Goal: Information Seeking & Learning: Learn about a topic

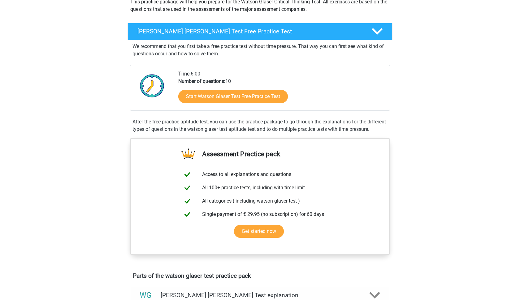
scroll to position [74, 0]
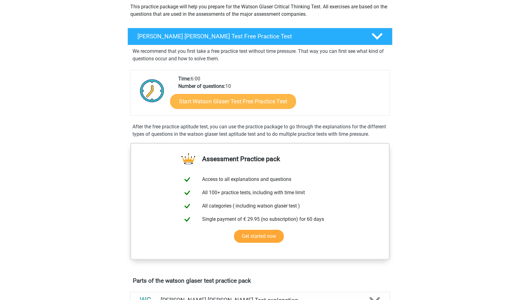
click at [245, 101] on link "Start Watson Glaser Test Free Practice Test" at bounding box center [233, 101] width 126 height 15
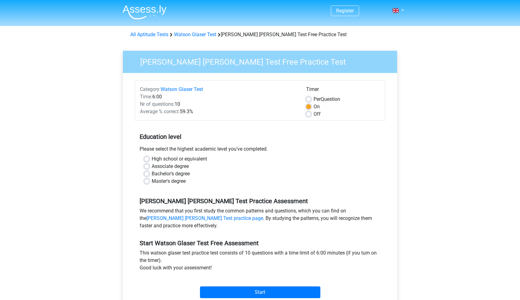
click at [152, 159] on label "High school or equivalent" at bounding box center [179, 158] width 55 height 7
click at [148, 159] on input "High school or equivalent" at bounding box center [146, 158] width 5 height 6
radio input "true"
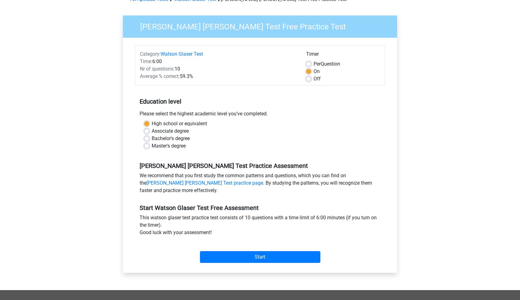
scroll to position [49, 0]
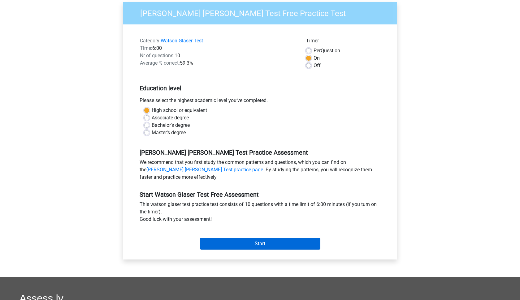
click at [219, 247] on input "Start" at bounding box center [260, 244] width 120 height 12
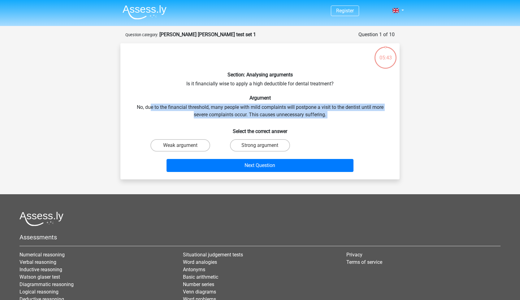
drag, startPoint x: 149, startPoint y: 107, endPoint x: 312, endPoint y: 118, distance: 163.5
click at [312, 118] on div "Section: Analysing arguments Is it financially wise to apply a high deductible …" at bounding box center [260, 111] width 274 height 126
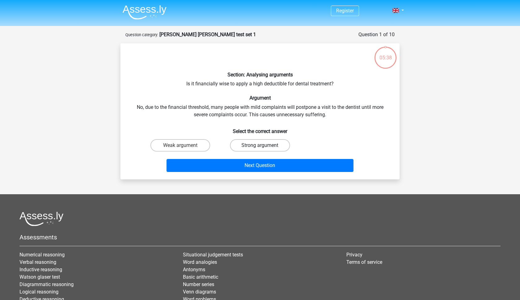
click at [265, 142] on label "Strong argument" at bounding box center [260, 145] width 60 height 12
click at [264, 145] on input "Strong argument" at bounding box center [262, 147] width 4 height 4
radio input "true"
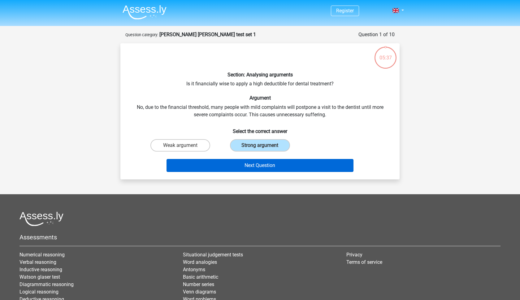
click at [265, 165] on button "Next Question" at bounding box center [259, 165] width 187 height 13
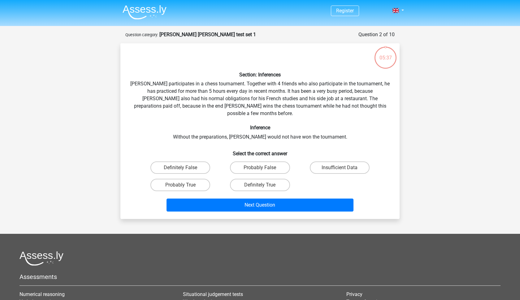
scroll to position [31, 0]
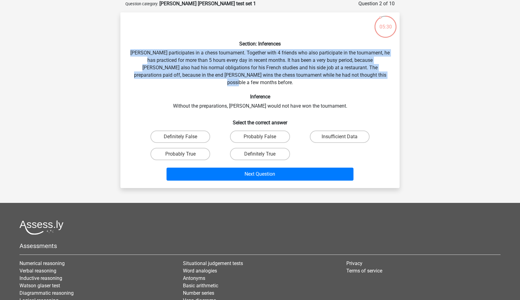
drag, startPoint x: 134, startPoint y: 54, endPoint x: 380, endPoint y: 73, distance: 246.1
click at [380, 73] on div "Section: Inferences Pablo participates in a chess tournament. Together with 4 f…" at bounding box center [260, 100] width 274 height 166
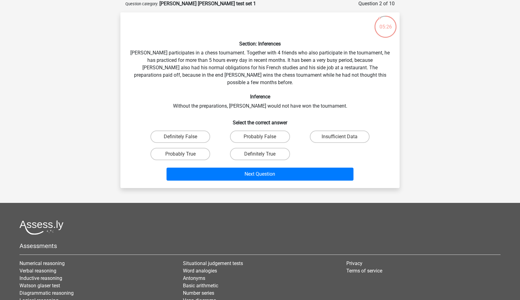
click at [195, 62] on div "Section: Inferences Pablo participates in a chess tournament. Together with 4 f…" at bounding box center [260, 100] width 274 height 166
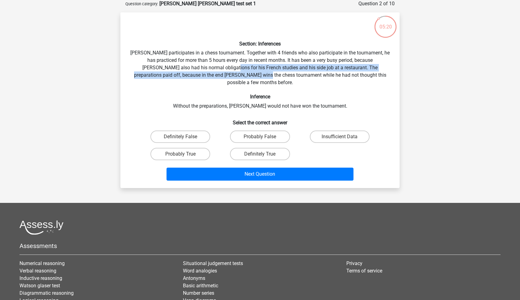
drag, startPoint x: 202, startPoint y: 70, endPoint x: 238, endPoint y: 71, distance: 36.5
click at [241, 71] on div "Section: Inferences Pablo participates in a chess tournament. Together with 4 f…" at bounding box center [260, 100] width 274 height 166
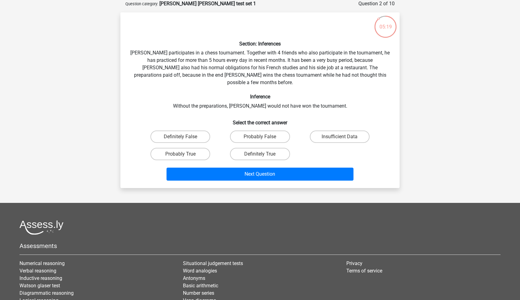
click at [256, 71] on div "Section: Inferences Pablo participates in a chess tournament. Together with 4 f…" at bounding box center [260, 100] width 274 height 166
drag, startPoint x: 250, startPoint y: 75, endPoint x: 244, endPoint y: 74, distance: 5.5
click at [244, 74] on div "Section: Inferences Pablo participates in a chess tournament. Together with 4 f…" at bounding box center [260, 100] width 274 height 166
drag, startPoint x: 240, startPoint y: 73, endPoint x: 370, endPoint y: 76, distance: 130.6
click at [371, 77] on div "Section: Inferences Pablo participates in a chess tournament. Together with 4 f…" at bounding box center [260, 100] width 274 height 166
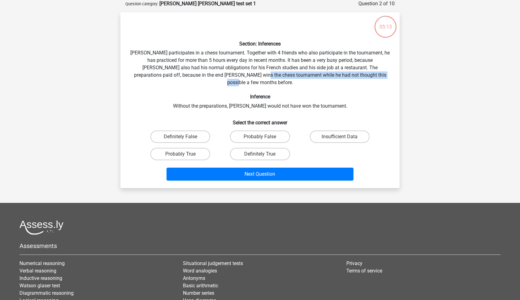
click at [370, 76] on div "Section: Inferences Pablo participates in a chess tournament. Together with 4 f…" at bounding box center [260, 100] width 274 height 166
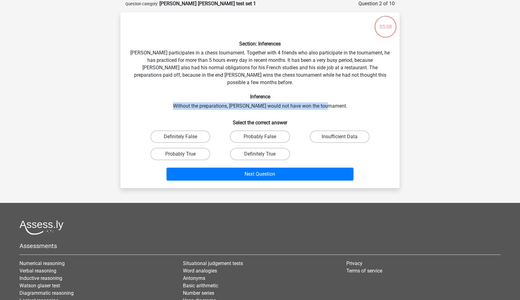
drag, startPoint x: 186, startPoint y: 98, endPoint x: 340, endPoint y: 98, distance: 154.4
click at [340, 98] on div "Section: Inferences Pablo participates in a chess tournament. Together with 4 f…" at bounding box center [260, 100] width 274 height 166
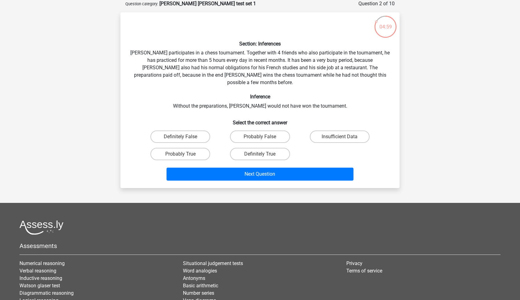
click at [237, 56] on div "Section: Inferences Pablo participates in a chess tournament. Together with 4 f…" at bounding box center [260, 100] width 274 height 166
click at [250, 94] on h6 "Inference" at bounding box center [259, 97] width 259 height 6
click at [255, 96] on div "Section: Inferences Pablo participates in a chess tournament. Together with 4 f…" at bounding box center [260, 100] width 274 height 166
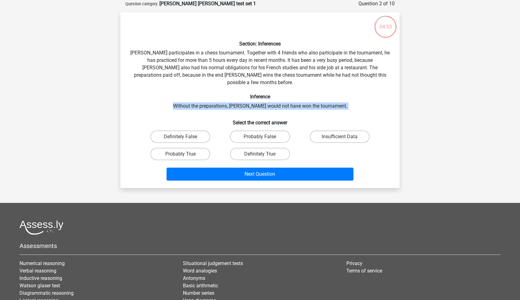
click at [255, 96] on div "Section: Inferences Pablo participates in a chess tournament. Together with 4 f…" at bounding box center [260, 100] width 274 height 166
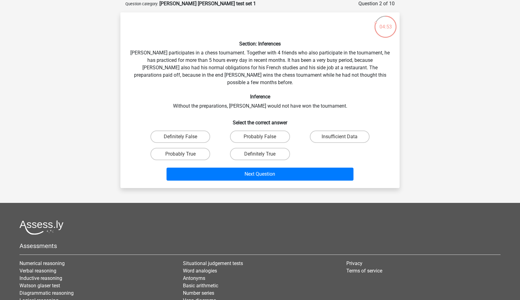
click at [238, 66] on div "Section: Inferences Pablo participates in a chess tournament. Together with 4 f…" at bounding box center [260, 100] width 274 height 166
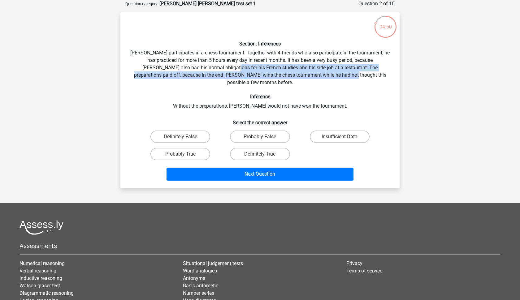
drag, startPoint x: 204, startPoint y: 66, endPoint x: 323, endPoint y: 75, distance: 119.2
click at [323, 75] on div "Section: Inferences Pablo participates in a chess tournament. Together with 4 f…" at bounding box center [260, 100] width 274 height 166
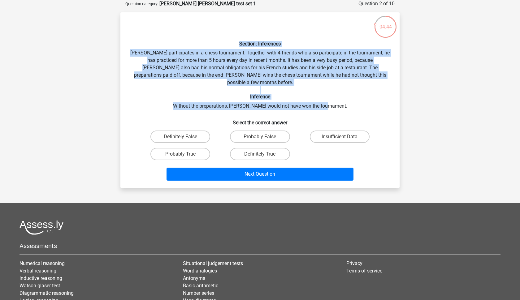
drag, startPoint x: 350, startPoint y: 96, endPoint x: 175, endPoint y: 38, distance: 183.8
click at [175, 38] on div "Section: Inferences Pablo participates in a chess tournament. Together with 4 f…" at bounding box center [260, 100] width 274 height 166
click at [175, 40] on div "Section: Inferences Pablo participates in a chess tournament. Together with 4 f…" at bounding box center [260, 100] width 274 height 166
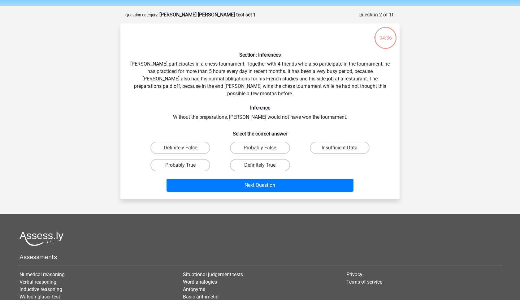
scroll to position [19, 0]
click at [261, 159] on label "Definitely True" at bounding box center [260, 165] width 60 height 12
click at [261, 166] on input "Definitely True" at bounding box center [262, 168] width 4 height 4
radio input "true"
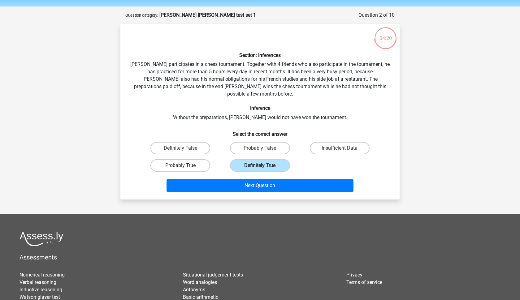
click at [207, 159] on label "Probably True" at bounding box center [180, 165] width 60 height 12
click at [184, 166] on input "Probably True" at bounding box center [182, 168] width 4 height 4
radio input "true"
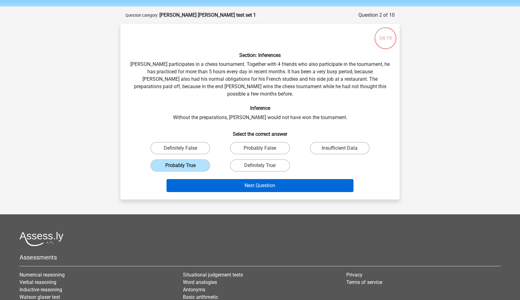
click at [245, 180] on button "Next Question" at bounding box center [259, 185] width 187 height 13
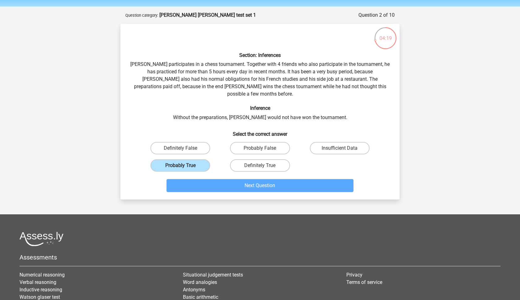
scroll to position [31, 0]
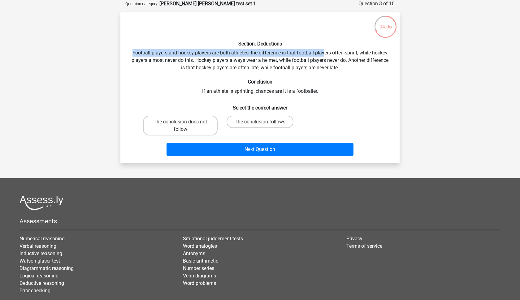
drag, startPoint x: 129, startPoint y: 51, endPoint x: 324, endPoint y: 50, distance: 195.6
click at [324, 50] on div "Section: Deductions Football players and hockey players are both athletes, the …" at bounding box center [260, 87] width 274 height 141
click at [322, 51] on div "Section: Deductions Football players and hockey players are both athletes, the …" at bounding box center [260, 87] width 274 height 141
click at [259, 89] on div "Section: Deductions Football players and hockey players are both athletes, the …" at bounding box center [260, 87] width 274 height 141
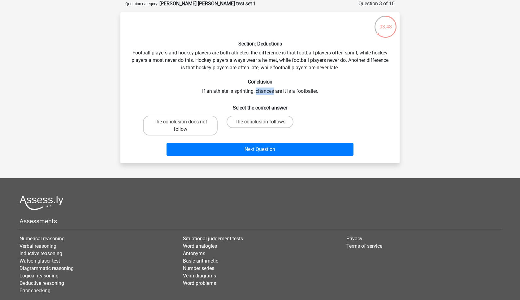
click at [259, 89] on div "Section: Deductions Football players and hockey players are both athletes, the …" at bounding box center [260, 87] width 274 height 141
click at [258, 121] on label "The conclusion follows" at bounding box center [259, 122] width 67 height 12
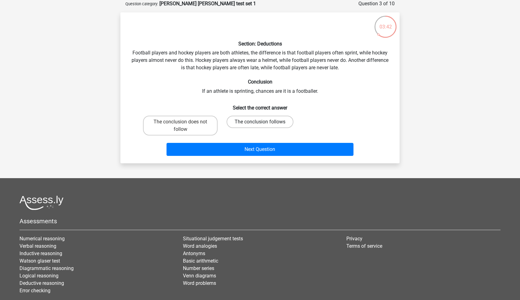
click at [260, 122] on input "The conclusion follows" at bounding box center [262, 124] width 4 height 4
radio input "true"
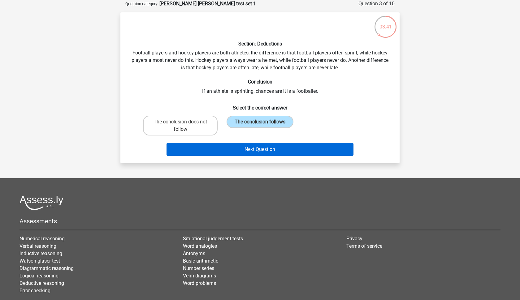
click at [261, 145] on button "Next Question" at bounding box center [259, 149] width 187 height 13
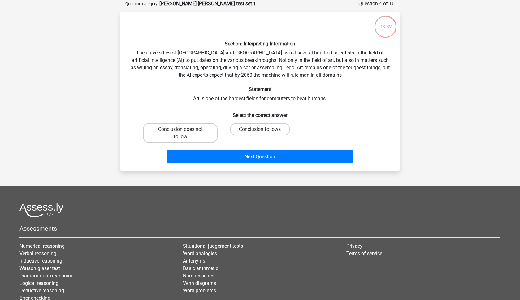
click at [141, 52] on div "Section: Interpreting Information The universities of Oxford and Yale asked sev…" at bounding box center [260, 91] width 274 height 149
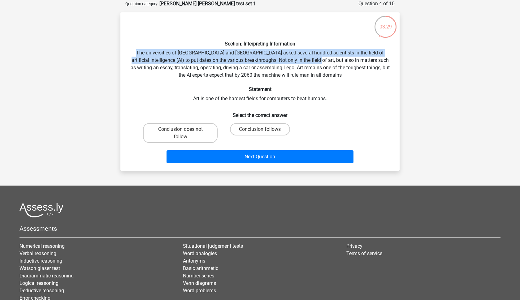
drag, startPoint x: 135, startPoint y: 54, endPoint x: 311, endPoint y: 55, distance: 176.7
click at [313, 56] on div "Section: Interpreting Information The universities of Oxford and Yale asked sev…" at bounding box center [260, 91] width 274 height 149
click at [311, 55] on div "Section: Interpreting Information The universities of Oxford and Yale asked sev…" at bounding box center [260, 91] width 274 height 149
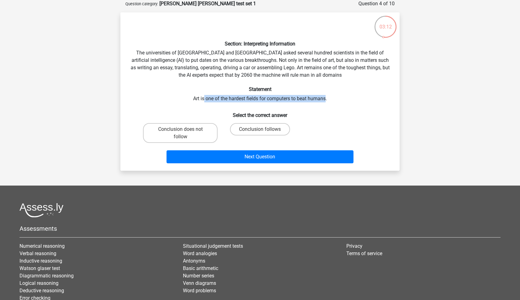
drag, startPoint x: 203, startPoint y: 97, endPoint x: 326, endPoint y: 97, distance: 122.5
click at [326, 97] on div "Section: Interpreting Information The universities of Oxford and Yale asked sev…" at bounding box center [260, 91] width 274 height 149
click at [191, 134] on label "Conclusion does not follow" at bounding box center [180, 133] width 75 height 20
click at [184, 133] on input "Conclusion does not follow" at bounding box center [182, 131] width 4 height 4
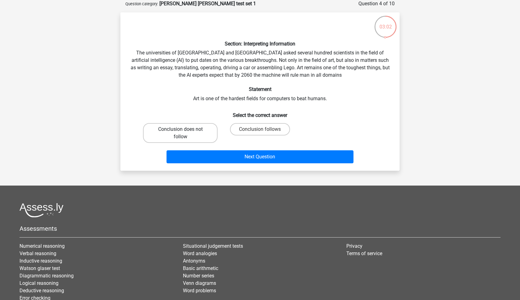
radio input "true"
click at [262, 102] on div "Section: Interpreting Information The universities of Oxford and Yale asked sev…" at bounding box center [260, 91] width 274 height 149
click at [261, 100] on div "Section: Interpreting Information The universities of Oxford and Yale asked sev…" at bounding box center [260, 91] width 274 height 149
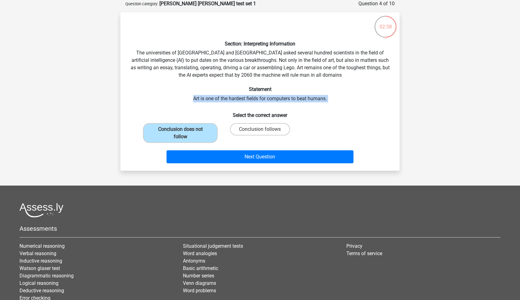
click at [261, 100] on div "Section: Interpreting Information The universities of Oxford and Yale asked sev…" at bounding box center [260, 91] width 274 height 149
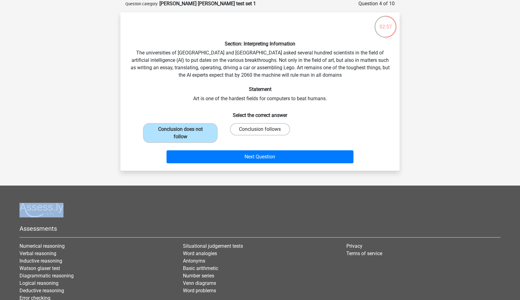
click at [266, 124] on label "Conclusion follows" at bounding box center [260, 129] width 60 height 12
click at [264, 129] on input "Conclusion follows" at bounding box center [262, 131] width 4 height 4
radio input "true"
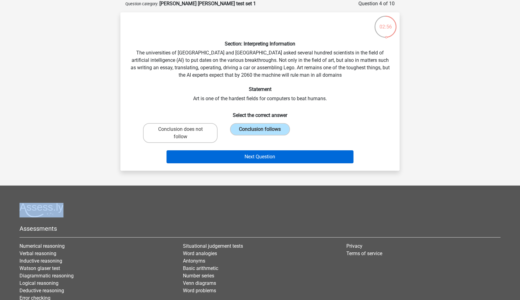
click at [274, 152] on button "Next Question" at bounding box center [259, 156] width 187 height 13
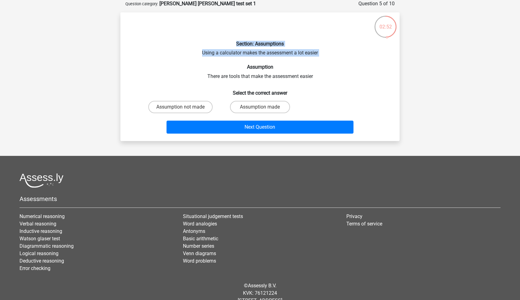
drag, startPoint x: 231, startPoint y: 45, endPoint x: 310, endPoint y: 57, distance: 79.5
click at [310, 57] on div "Section: Assumptions Using a calculator makes the assessment a lot easier Assum…" at bounding box center [260, 76] width 274 height 119
click at [286, 57] on div "Section: Assumptions Using a calculator makes the assessment a lot easier Assum…" at bounding box center [260, 76] width 274 height 119
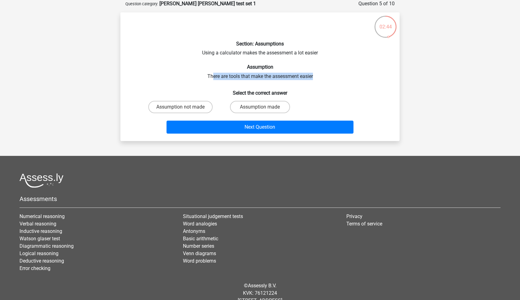
drag, startPoint x: 211, startPoint y: 75, endPoint x: 326, endPoint y: 76, distance: 114.5
click at [327, 76] on div "Section: Assumptions Using a calculator makes the assessment a lot easier Assum…" at bounding box center [260, 76] width 274 height 119
click at [326, 76] on div "Section: Assumptions Using a calculator makes the assessment a lot easier Assum…" at bounding box center [260, 76] width 274 height 119
click at [253, 75] on div "Section: Assumptions Using a calculator makes the assessment a lot easier Assum…" at bounding box center [260, 76] width 274 height 119
click at [253, 76] on div "Section: Assumptions Using a calculator makes the assessment a lot easier Assum…" at bounding box center [260, 76] width 274 height 119
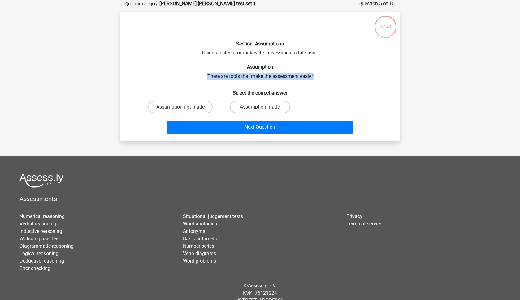
click at [253, 76] on div "Section: Assumptions Using a calculator makes the assessment a lot easier Assum…" at bounding box center [260, 76] width 274 height 119
click at [247, 54] on div "Section: Assumptions Using a calculator makes the assessment a lot easier Assum…" at bounding box center [260, 76] width 274 height 119
click at [247, 53] on div "Section: Assumptions Using a calculator makes the assessment a lot easier Assum…" at bounding box center [260, 76] width 274 height 119
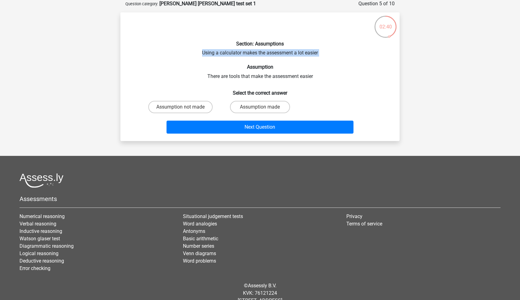
click at [247, 53] on div "Section: Assumptions Using a calculator makes the assessment a lot easier Assum…" at bounding box center [260, 76] width 274 height 119
click at [254, 106] on label "Assumption made" at bounding box center [260, 107] width 60 height 12
click at [260, 107] on input "Assumption made" at bounding box center [262, 109] width 4 height 4
radio input "true"
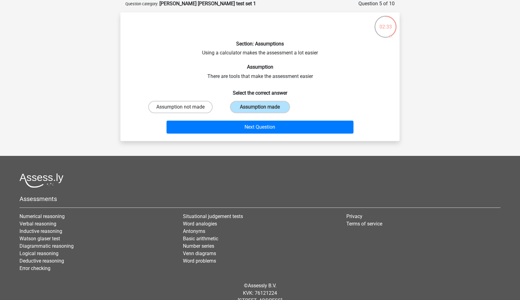
click at [203, 106] on label "Assumption not made" at bounding box center [180, 107] width 64 height 12
click at [184, 107] on input "Assumption not made" at bounding box center [182, 109] width 4 height 4
radio input "true"
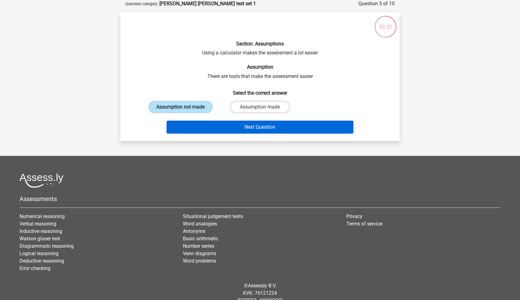
click at [218, 123] on button "Next Question" at bounding box center [259, 127] width 187 height 13
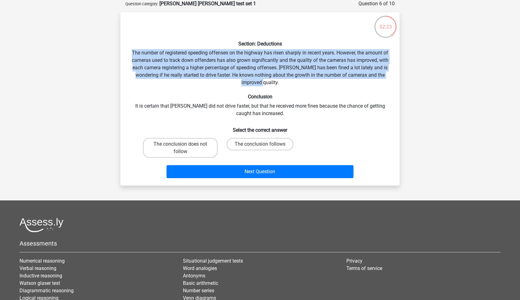
drag, startPoint x: 131, startPoint y: 52, endPoint x: 311, endPoint y: 80, distance: 182.2
click at [312, 80] on div "Section: Deductions The number of registered speeding offenses on the highway h…" at bounding box center [260, 98] width 274 height 163
click at [311, 80] on div "Section: Deductions The number of registered speeding offenses on the highway h…" at bounding box center [260, 98] width 274 height 163
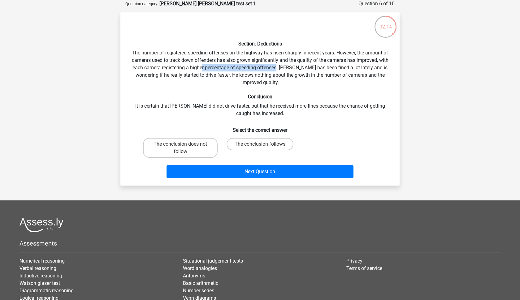
drag, startPoint x: 203, startPoint y: 67, endPoint x: 277, endPoint y: 69, distance: 74.3
click at [278, 69] on div "Section: Deductions The number of registered speeding offenses on the highway h…" at bounding box center [260, 98] width 274 height 163
click at [277, 69] on div "Section: Deductions The number of registered speeding offenses on the highway h…" at bounding box center [260, 98] width 274 height 163
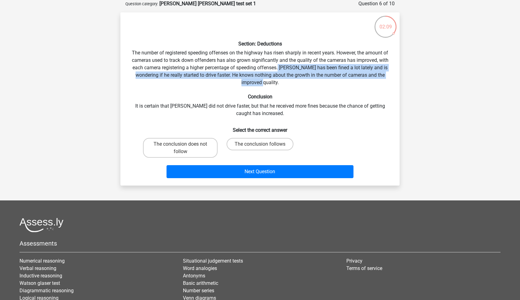
drag, startPoint x: 279, startPoint y: 66, endPoint x: 281, endPoint y: 84, distance: 17.4
click at [286, 84] on div "Section: Deductions The number of registered speeding offenses on the highway h…" at bounding box center [260, 98] width 274 height 163
click at [281, 84] on div "Section: Deductions The number of registered speeding offenses on the highway h…" at bounding box center [260, 98] width 274 height 163
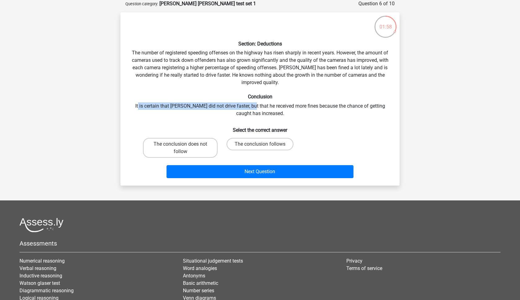
drag, startPoint x: 136, startPoint y: 108, endPoint x: 245, endPoint y: 106, distance: 109.2
click at [245, 106] on div "Section: Deductions The number of registered speeding offenses on the highway h…" at bounding box center [260, 98] width 274 height 163
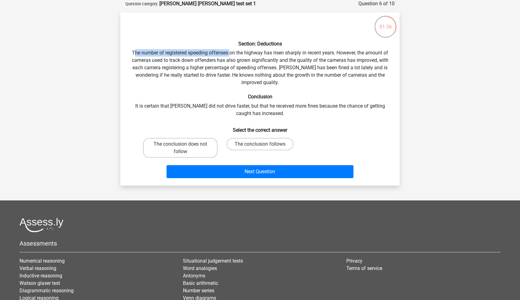
drag, startPoint x: 134, startPoint y: 50, endPoint x: 231, endPoint y: 54, distance: 97.6
click at [231, 54] on div "Section: Deductions The number of registered speeding offenses on the highway h…" at bounding box center [260, 98] width 274 height 163
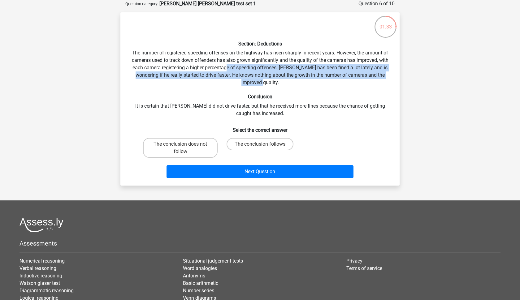
drag, startPoint x: 270, startPoint y: 80, endPoint x: 227, endPoint y: 68, distance: 43.8
click at [227, 69] on div "Section: Deductions The number of registered speeding offenses on the highway h…" at bounding box center [260, 98] width 274 height 163
click at [227, 68] on div "Section: Deductions The number of registered speeding offenses on the highway h…" at bounding box center [260, 98] width 274 height 163
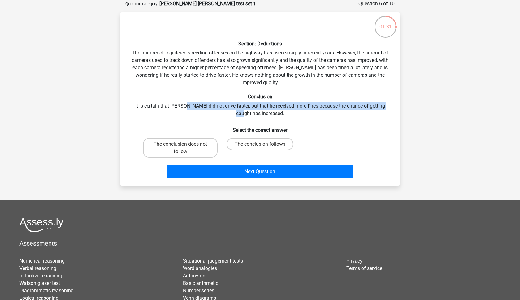
drag, startPoint x: 182, startPoint y: 104, endPoint x: 244, endPoint y: 109, distance: 62.1
click at [247, 111] on div "Section: Deductions The number of registered speeding offenses on the highway h…" at bounding box center [260, 98] width 274 height 163
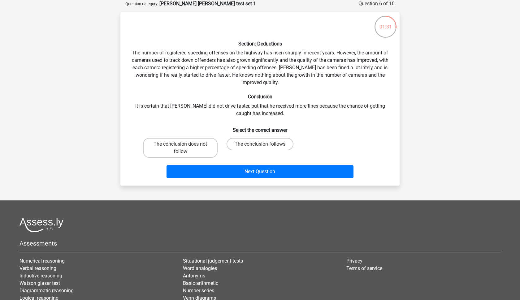
click at [251, 107] on div "Section: Deductions The number of registered speeding offenses on the highway h…" at bounding box center [260, 98] width 274 height 163
click at [245, 141] on label "The conclusion follows" at bounding box center [259, 144] width 67 height 12
click at [260, 144] on input "The conclusion follows" at bounding box center [262, 146] width 4 height 4
radio input "true"
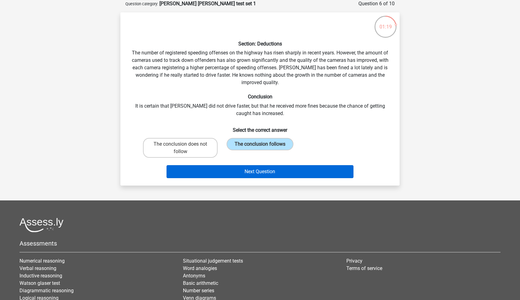
click at [249, 170] on button "Next Question" at bounding box center [259, 171] width 187 height 13
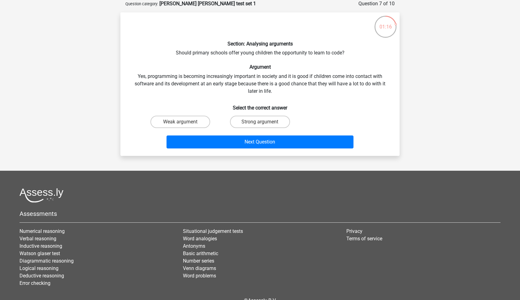
scroll to position [24, 0]
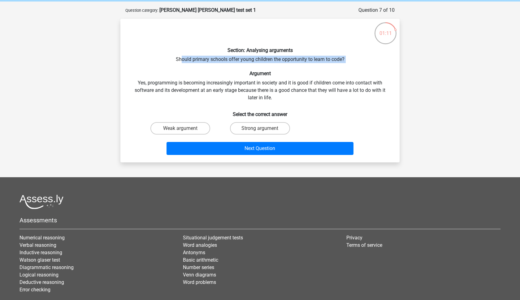
drag, startPoint x: 181, startPoint y: 58, endPoint x: 330, endPoint y: 67, distance: 149.4
click at [332, 67] on div "Section: Analysing arguments Should primary schools offer young children the op…" at bounding box center [260, 91] width 274 height 134
click at [218, 75] on h6 "Argument" at bounding box center [259, 74] width 259 height 6
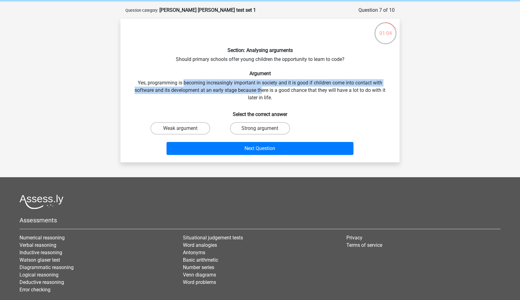
drag, startPoint x: 184, startPoint y: 84, endPoint x: 262, endPoint y: 91, distance: 78.9
click at [262, 91] on div "Section: Analysing arguments Should primary schools offer young children the op…" at bounding box center [260, 91] width 274 height 134
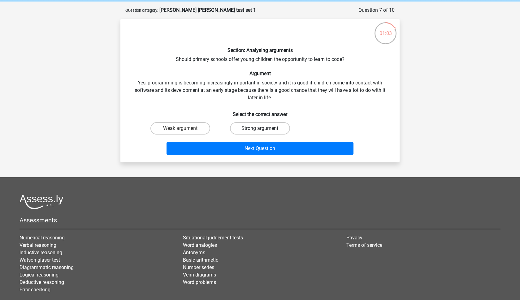
click at [257, 128] on label "Strong argument" at bounding box center [260, 128] width 60 height 12
click at [260, 128] on input "Strong argument" at bounding box center [262, 130] width 4 height 4
radio input "true"
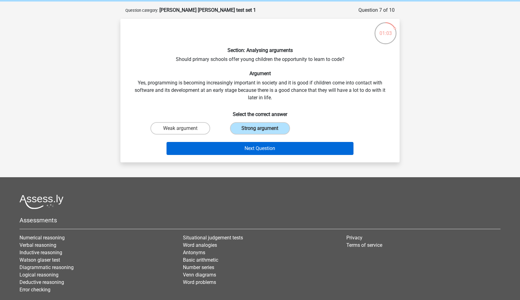
click at [263, 153] on button "Next Question" at bounding box center [259, 148] width 187 height 13
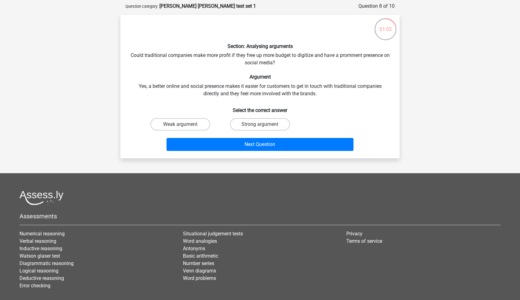
scroll to position [31, 0]
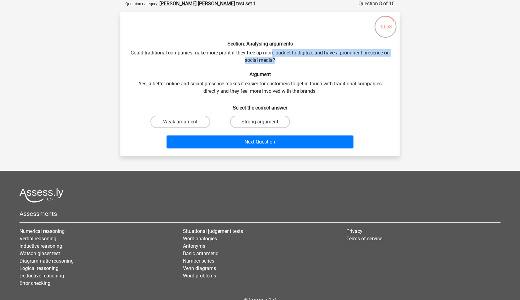
drag, startPoint x: 275, startPoint y: 50, endPoint x: 333, endPoint y: 62, distance: 59.7
click at [334, 62] on div "Section: Analysing arguments Could traditional companies make more profit if th…" at bounding box center [260, 84] width 274 height 134
click at [333, 62] on div "Section: Analysing arguments Could traditional companies make more profit if th…" at bounding box center [260, 84] width 274 height 134
click at [327, 92] on div "Section: Analysing arguments Could traditional companies make more profit if th…" at bounding box center [260, 84] width 274 height 134
click at [253, 121] on label "Strong argument" at bounding box center [260, 122] width 60 height 12
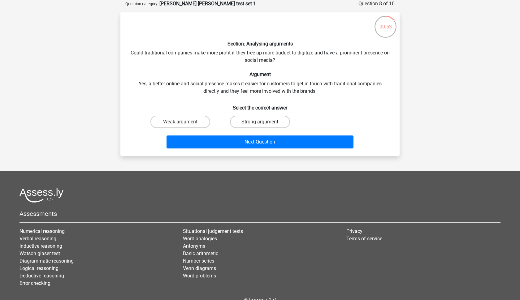
click at [260, 122] on input "Strong argument" at bounding box center [262, 124] width 4 height 4
radio input "true"
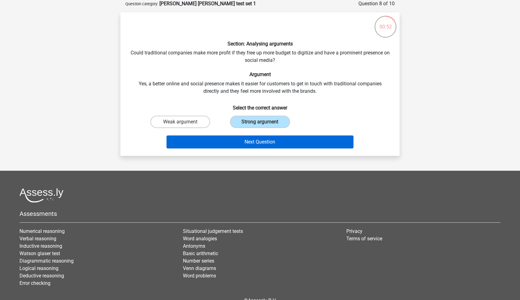
click at [258, 143] on button "Next Question" at bounding box center [259, 142] width 187 height 13
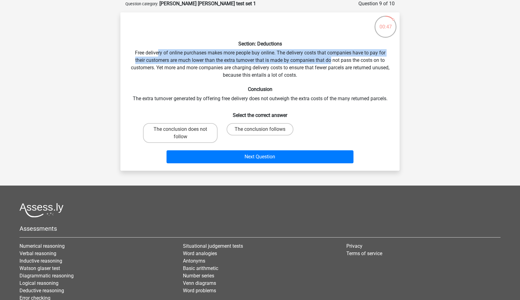
drag, startPoint x: 158, startPoint y: 51, endPoint x: 332, endPoint y: 60, distance: 174.4
click at [332, 60] on div "Section: Deductions Free delivery of online purchases makes more people buy onl…" at bounding box center [260, 91] width 274 height 149
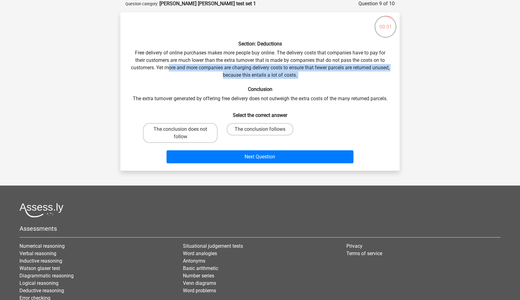
drag, startPoint x: 175, startPoint y: 69, endPoint x: 300, endPoint y: 82, distance: 125.6
click at [300, 82] on div "Section: Deductions Free delivery of online purchases makes more people buy onl…" at bounding box center [260, 91] width 274 height 149
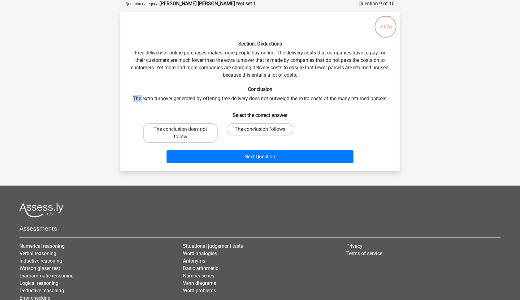
drag, startPoint x: 142, startPoint y: 97, endPoint x: 186, endPoint y: 92, distance: 44.5
click at [190, 92] on div "Section: Deductions Free delivery of online purchases makes more people buy onl…" at bounding box center [260, 91] width 274 height 149
click at [186, 92] on h6 "Conclusion" at bounding box center [259, 89] width 259 height 6
click at [202, 129] on label "The conclusion does not follow" at bounding box center [180, 133] width 75 height 20
click at [184, 129] on input "The conclusion does not follow" at bounding box center [182, 131] width 4 height 4
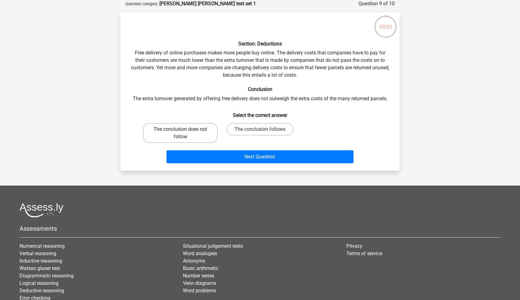
radio input "true"
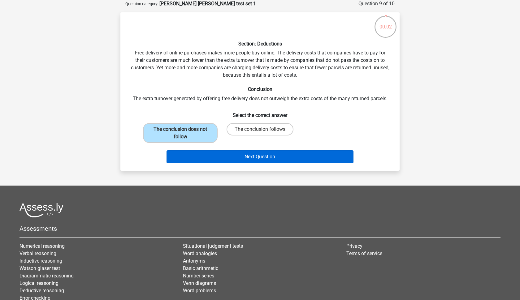
click at [219, 153] on button "Next Question" at bounding box center [259, 156] width 187 height 13
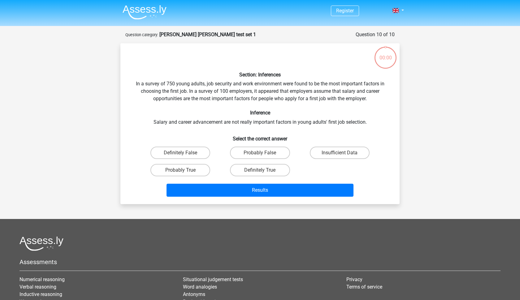
scroll to position [31, 0]
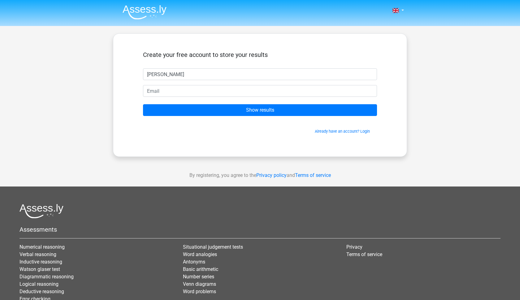
type input "[PERSON_NAME]"
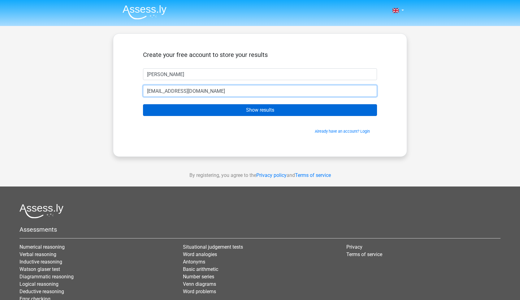
type input "zehnaahmad1658@gmail.com"
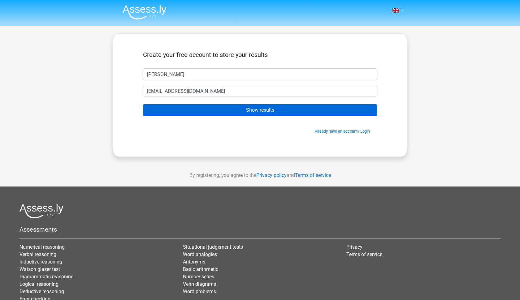
click at [188, 105] on input "Show results" at bounding box center [260, 110] width 234 height 12
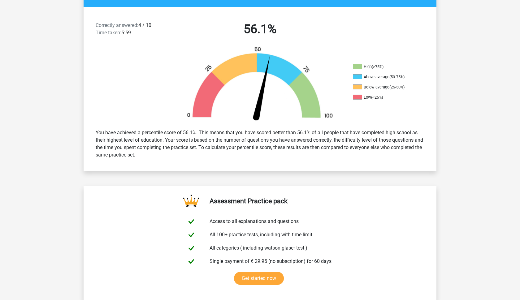
scroll to position [151, 0]
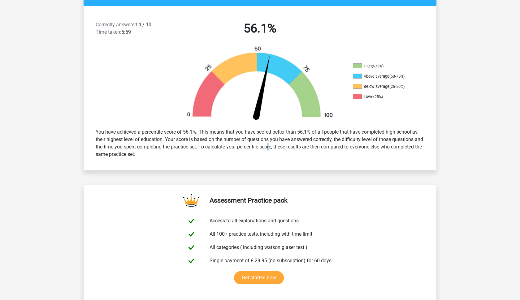
click at [262, 145] on div "You have achieved a percentile score of 56.1%. This means that you have scored …" at bounding box center [260, 143] width 338 height 35
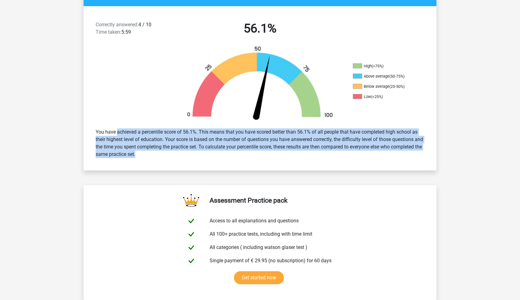
click at [262, 145] on div "You have achieved a percentile score of 56.1%. This means that you have scored …" at bounding box center [260, 143] width 338 height 35
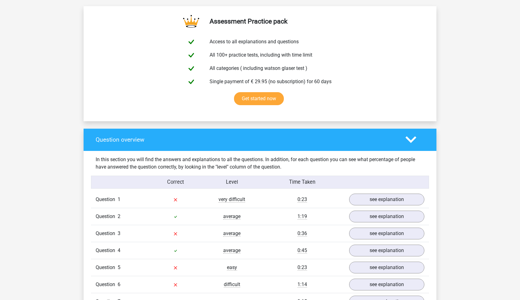
scroll to position [407, 0]
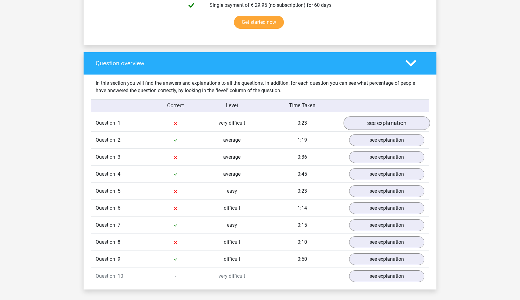
click at [386, 127] on link "see explanation" at bounding box center [386, 123] width 86 height 14
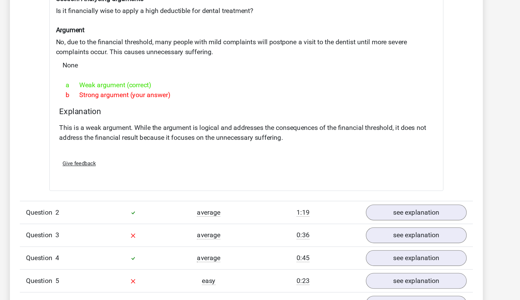
scroll to position [477, 0]
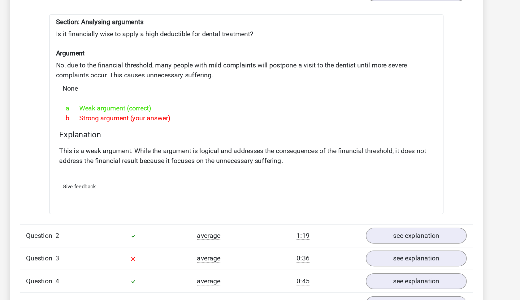
click at [113, 69] on div "Section: Analysing arguments Is it financially wise to apply a high deductible …" at bounding box center [260, 143] width 294 height 149
drag, startPoint x: 118, startPoint y: 25, endPoint x: 180, endPoint y: 30, distance: 62.1
click at [180, 69] on div "Section: Analysing arguments Is it financially wise to apply a high deductible …" at bounding box center [260, 143] width 294 height 149
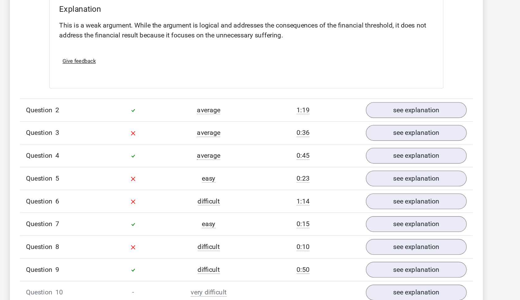
scroll to position [554, 0]
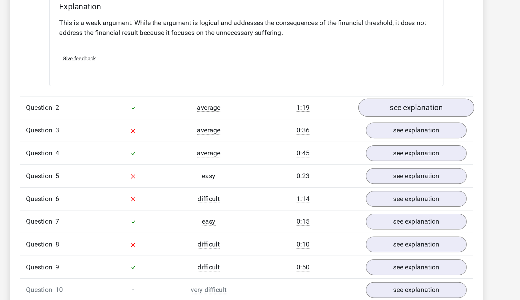
click at [343, 150] on link "see explanation" at bounding box center [386, 157] width 86 height 14
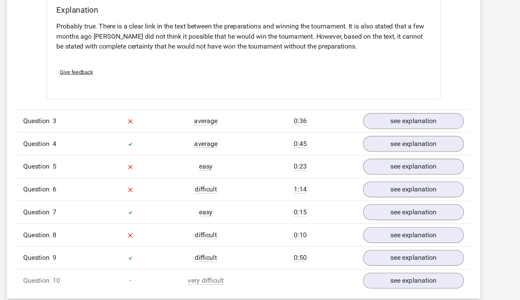
scroll to position [768, 0]
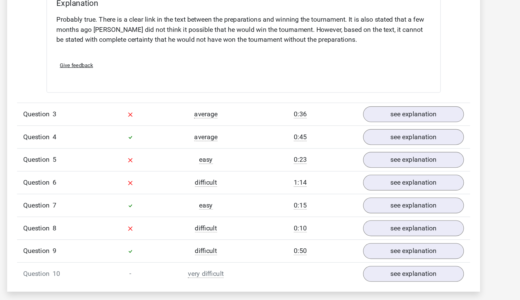
click at [260, 158] on div "0:36" at bounding box center [302, 161] width 84 height 7
click at [343, 155] on link "see explanation" at bounding box center [386, 162] width 86 height 14
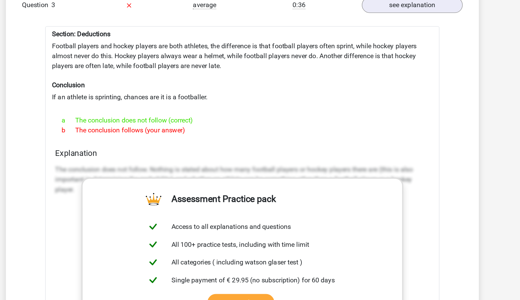
scroll to position [913, 0]
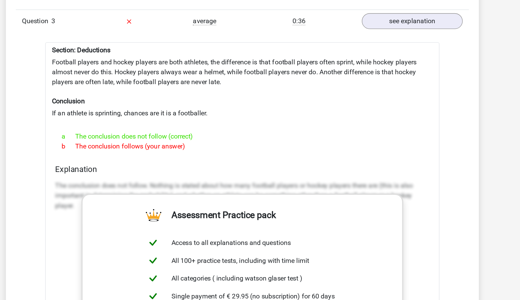
drag, startPoint x: 39, startPoint y: 45, endPoint x: 144, endPoint y: 110, distance: 123.1
click at [144, 110] on div "Section: Deductions Football players and hockey players are both athletes, the …" at bounding box center [260, 189] width 294 height 315
copy div "Football players and hockey players are both athletes, the difference is that f…"
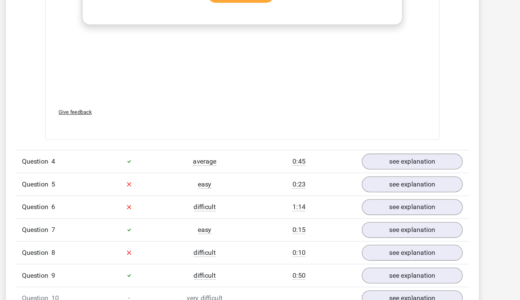
scroll to position [1086, 0]
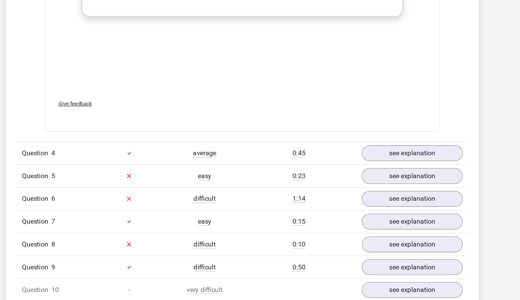
click at [204, 187] on div "average" at bounding box center [232, 190] width 56 height 7
click at [223, 188] on span "average" at bounding box center [231, 191] width 17 height 6
click at [260, 187] on div "0:45" at bounding box center [302, 190] width 84 height 7
click at [343, 184] on link "see explanation" at bounding box center [386, 191] width 86 height 14
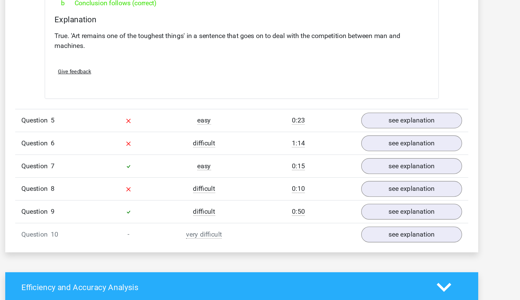
scroll to position [1303, 0]
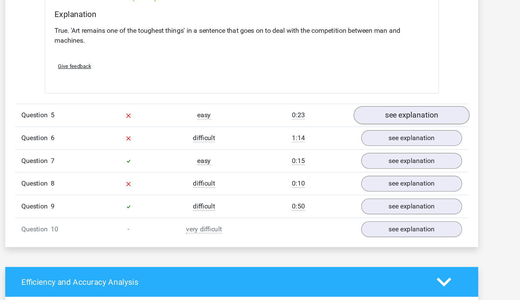
click at [343, 155] on link "see explanation" at bounding box center [386, 162] width 86 height 14
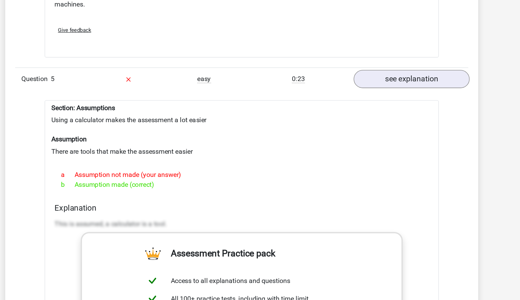
scroll to position [1330, 0]
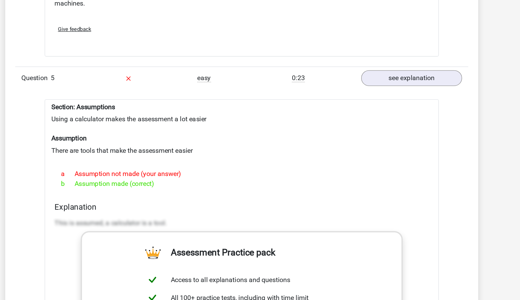
drag, startPoint x: 37, startPoint y: 78, endPoint x: 115, endPoint y: 139, distance: 98.3
click at [119, 150] on div "Section: Assumptions Using a calculator makes the assessment a lot easier Assum…" at bounding box center [260, 300] width 294 height 300
copy div "Section: Assumptions Using a calculator makes the assessment a lot easier Assum…"
click at [260, 126] on div "Question 5 easy 0:23 see explanation" at bounding box center [260, 134] width 338 height 17
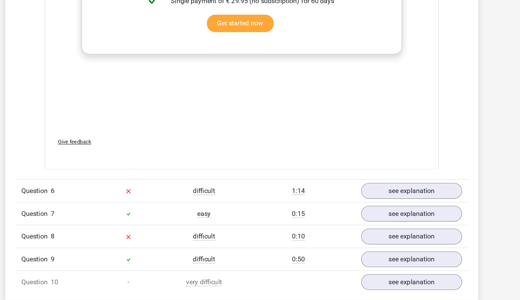
scroll to position [1598, 0]
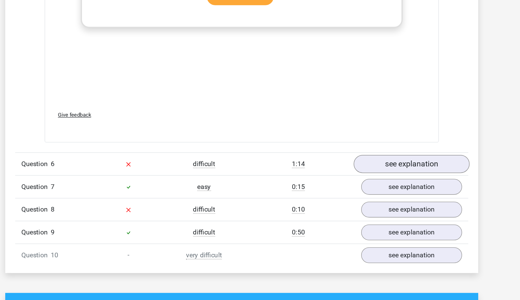
click at [343, 192] on link "see explanation" at bounding box center [386, 199] width 86 height 14
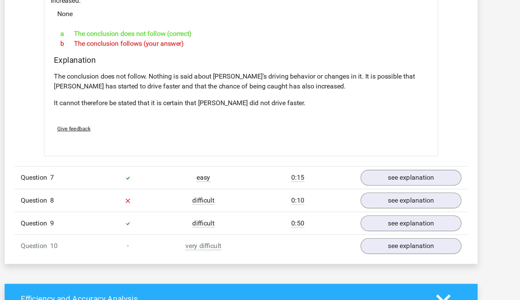
scroll to position [1808, 0]
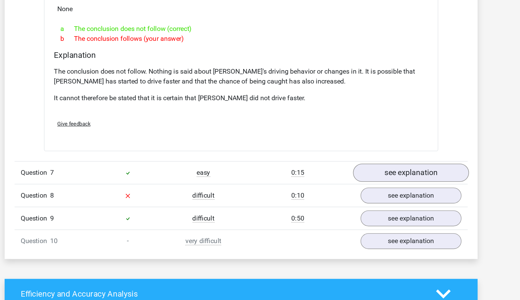
click at [343, 199] on link "see explanation" at bounding box center [386, 206] width 86 height 14
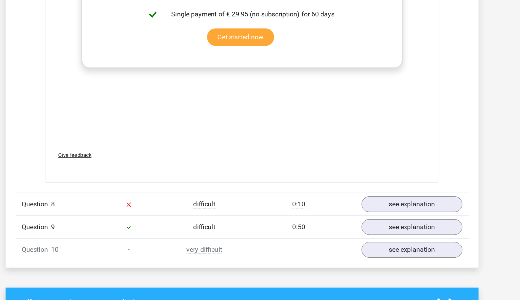
scroll to position [2133, 0]
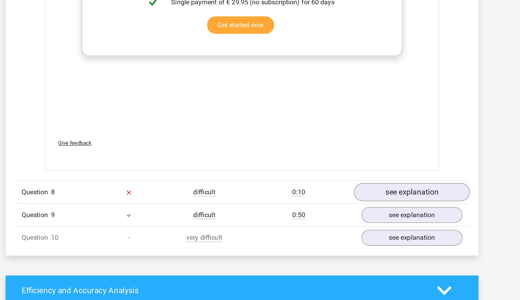
click at [343, 213] on link "see explanation" at bounding box center [386, 220] width 86 height 14
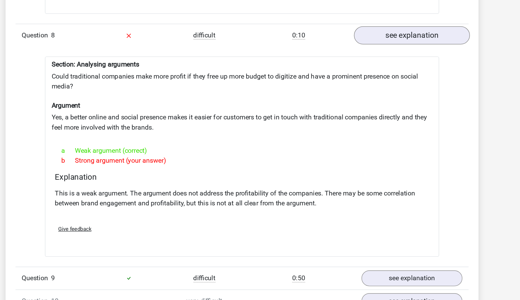
scroll to position [2250, 0]
click at [137, 118] on div "Section: Analysing arguments Could traditional companies make more profit if th…" at bounding box center [260, 192] width 294 height 149
click at [194, 118] on div "Section: Analysing arguments Could traditional companies make more profit if th…" at bounding box center [260, 192] width 294 height 149
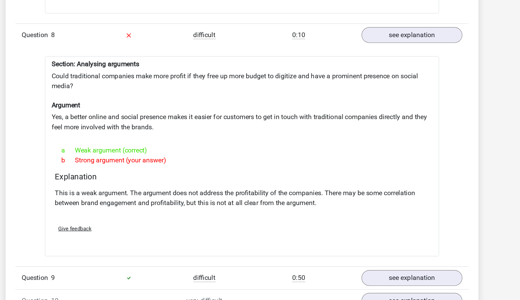
click at [244, 118] on div "Section: Analysing arguments Could traditional companies make more profit if th…" at bounding box center [260, 192] width 294 height 149
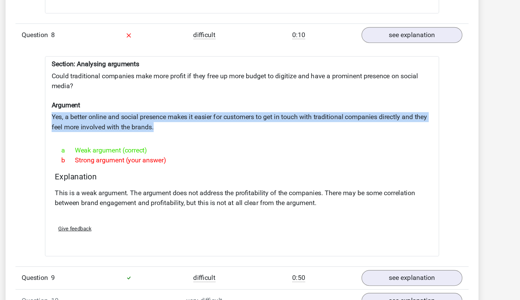
click at [244, 118] on div "Section: Analysing arguments Could traditional companies make more profit if th…" at bounding box center [260, 192] width 294 height 149
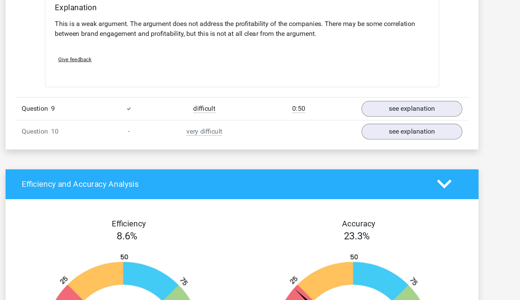
scroll to position [2377, 0]
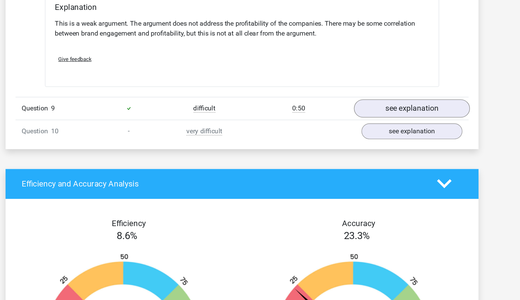
click at [343, 150] on link "see explanation" at bounding box center [386, 157] width 86 height 14
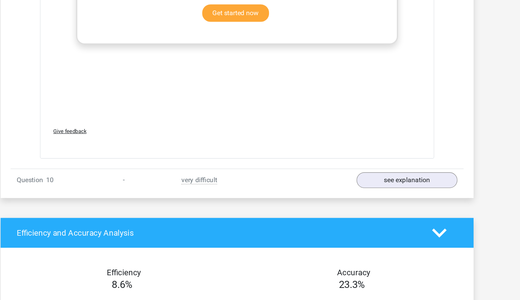
scroll to position [2681, 0]
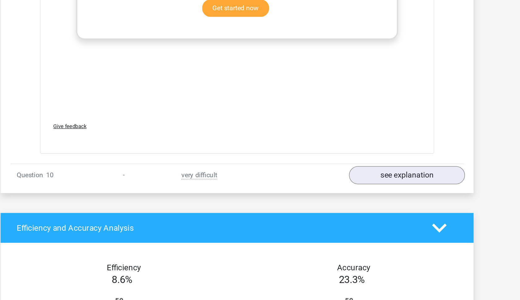
click at [343, 200] on link "see explanation" at bounding box center [386, 207] width 86 height 14
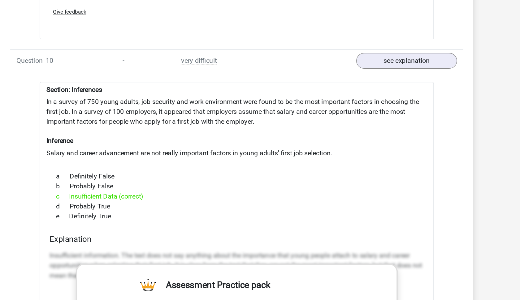
scroll to position [2767, 0]
drag, startPoint x: 65, startPoint y: 66, endPoint x: 105, endPoint y: 64, distance: 40.3
click at [113, 137] on div "Section: Inferences In a survey of 750 young adults, job security and work envi…" at bounding box center [260, 306] width 294 height 338
drag, startPoint x: 32, startPoint y: 54, endPoint x: 80, endPoint y: 154, distance: 110.3
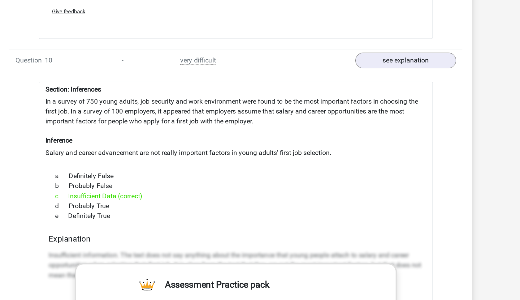
click at [113, 154] on div "Section: Inferences In a survey of 750 young adults, job security and work envi…" at bounding box center [260, 306] width 294 height 338
copy div "Section: Inferences In a survey of 750 young adults, job security and work envi…"
